Goal: Find specific page/section: Find specific page/section

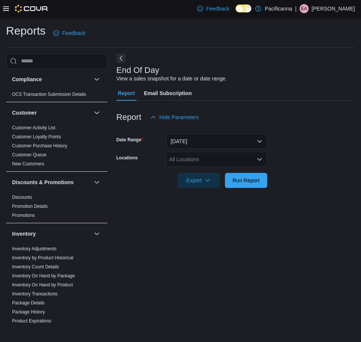
click at [173, 223] on div "End Of Day View a sales snapshot for a date or date range. Report Email Subscri…" at bounding box center [235, 190] width 238 height 272
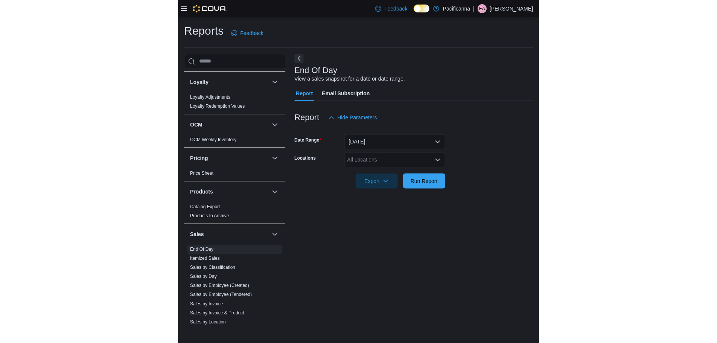
scroll to position [195, 0]
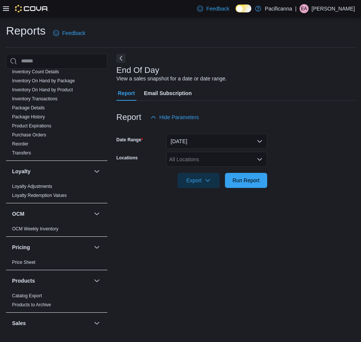
click at [4, 7] on icon at bounding box center [6, 9] width 6 height 6
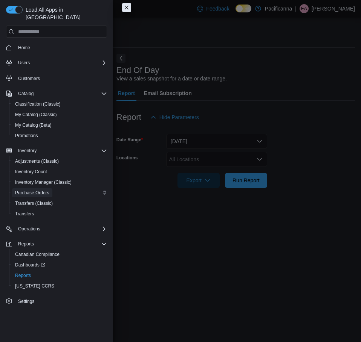
click at [43, 190] on span "Purchase Orders" at bounding box center [32, 193] width 34 height 6
